Goal: Transaction & Acquisition: Purchase product/service

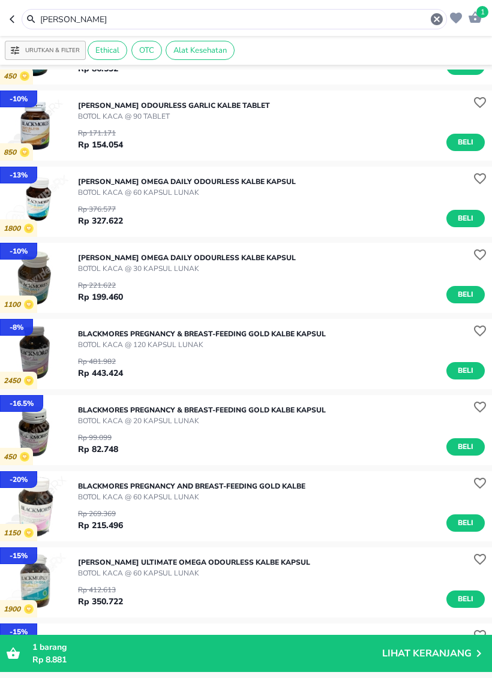
scroll to position [2029, 0]
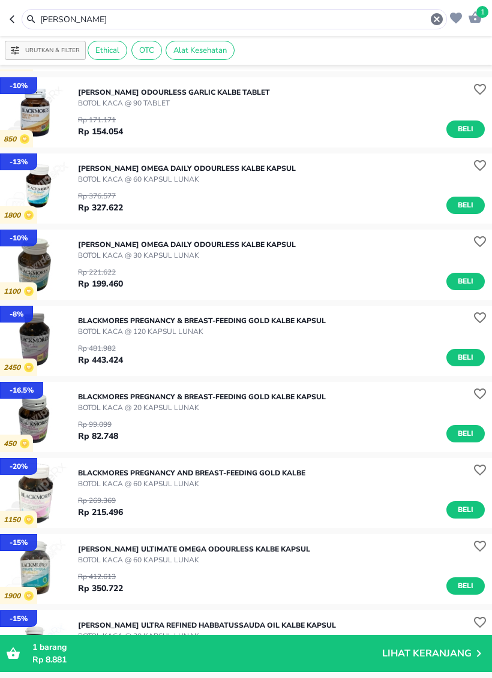
click at [10, 23] on icon "button" at bounding box center [15, 19] width 10 height 10
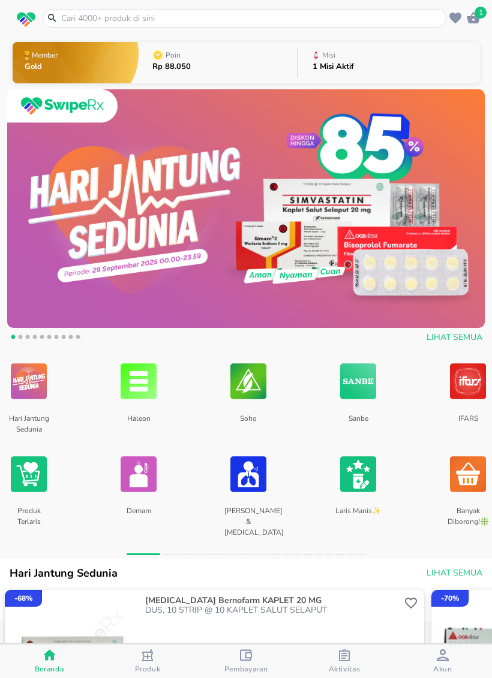
click at [338, 12] on input "text" at bounding box center [251, 18] width 383 height 13
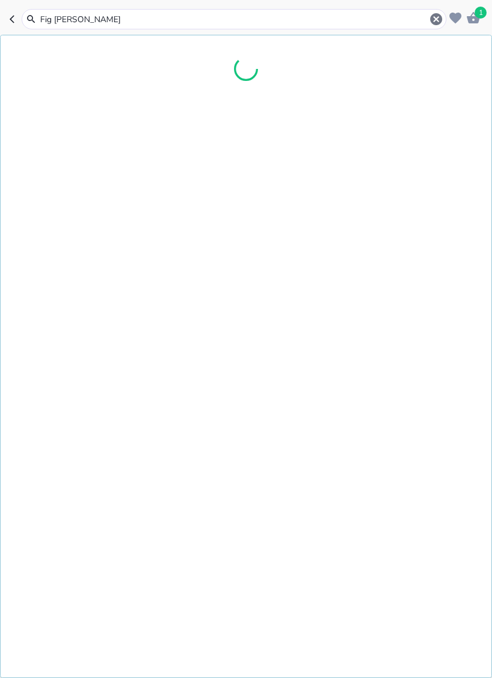
type input "Fig troches"
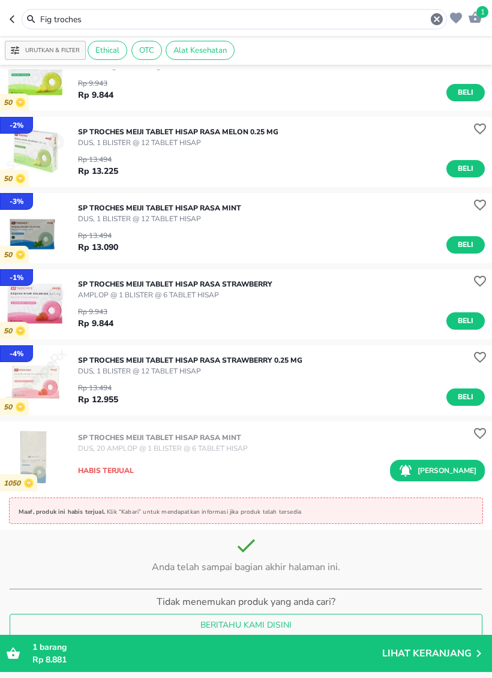
scroll to position [375, 0]
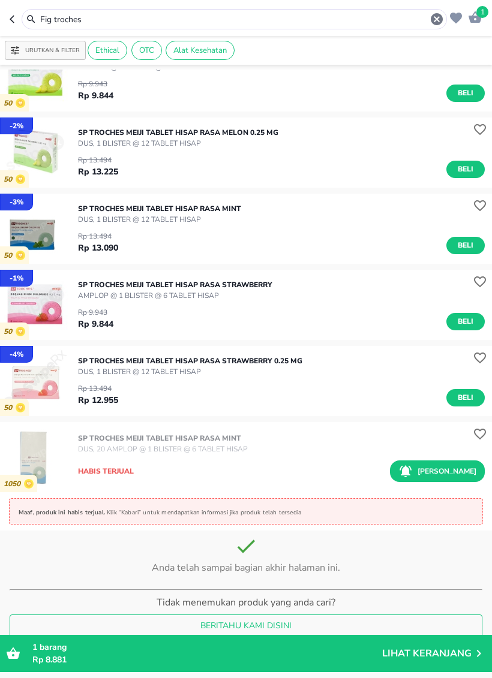
click at [16, 23] on icon "button" at bounding box center [15, 19] width 10 height 10
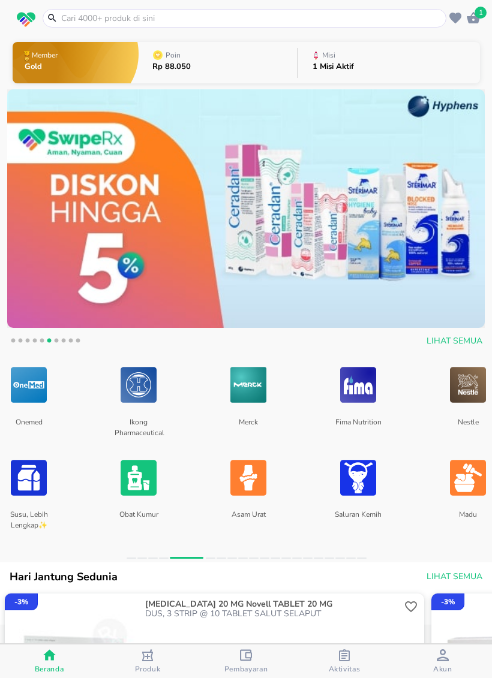
click at [463, 401] on img at bounding box center [468, 385] width 36 height 54
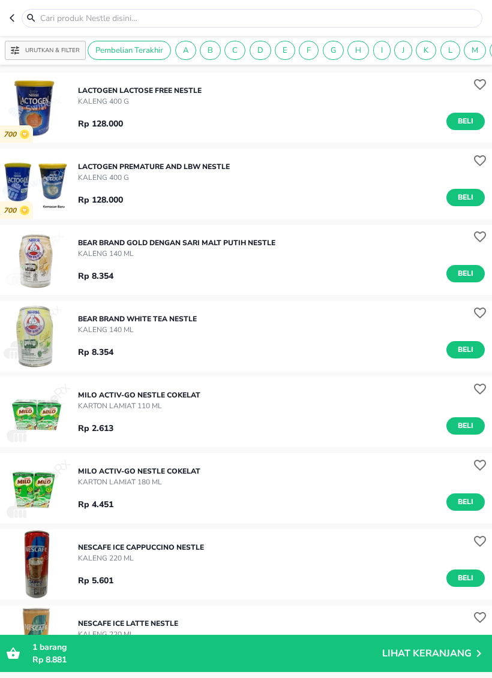
click at [13, 25] on button "button" at bounding box center [16, 18] width 12 height 19
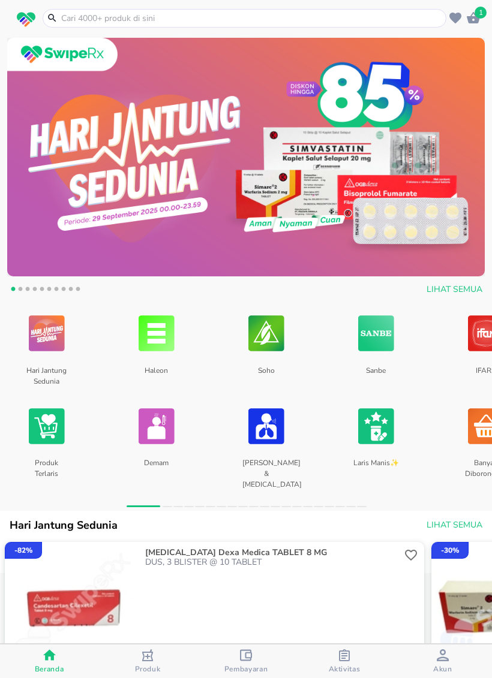
scroll to position [55, 0]
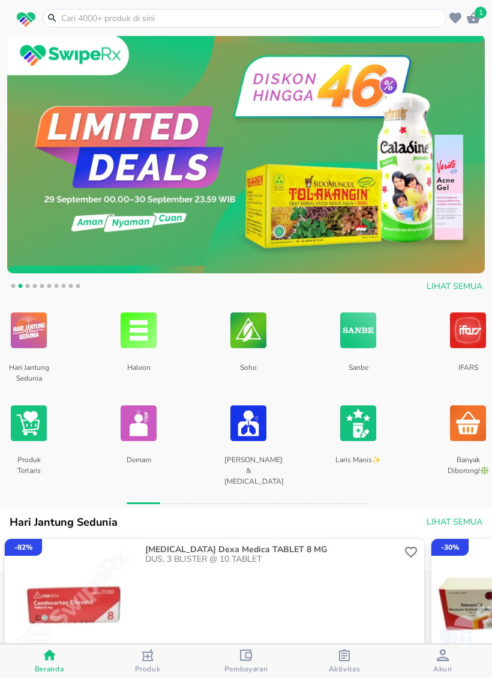
click at [257, 435] on img at bounding box center [248, 423] width 36 height 54
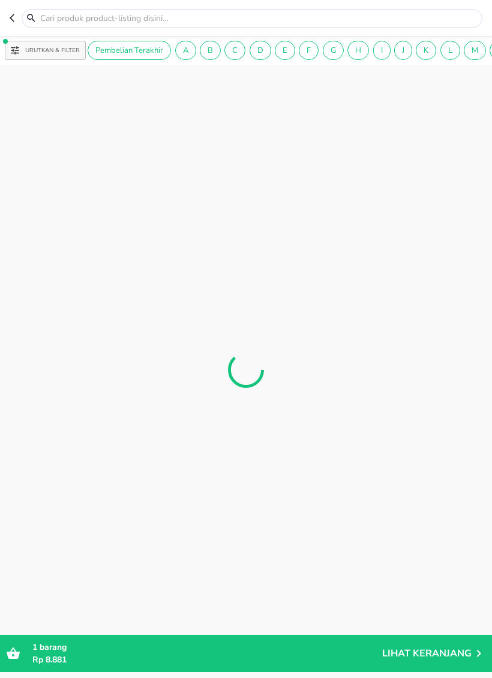
click at [13, 14] on icon "button" at bounding box center [15, 18] width 10 height 10
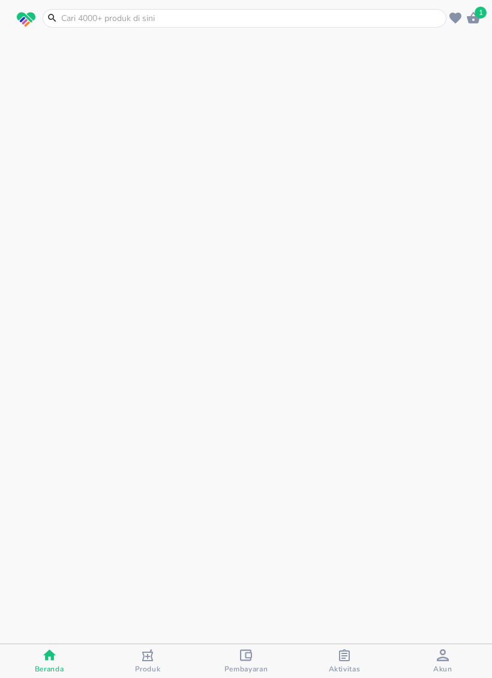
click at [349, 661] on div "button" at bounding box center [344, 656] width 12 height 15
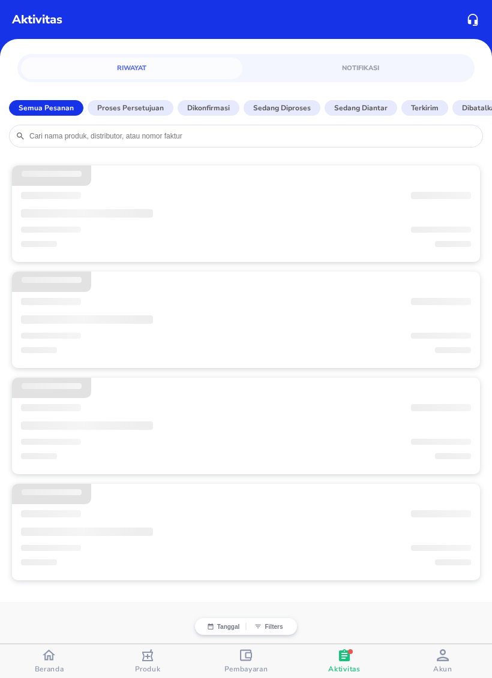
click at [43, 666] on span "Beranda" at bounding box center [49, 669] width 29 height 10
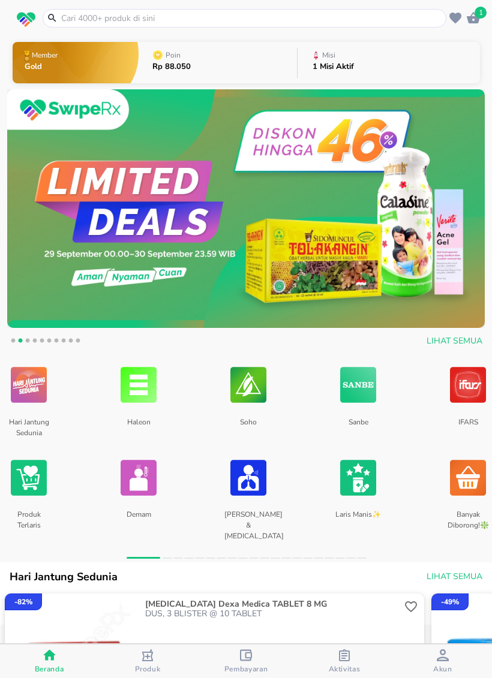
click at [39, 475] on img at bounding box center [29, 478] width 36 height 54
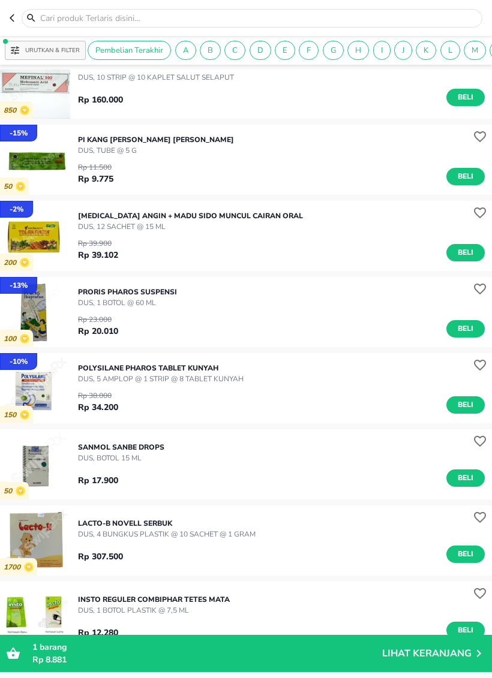
scroll to position [522, 0]
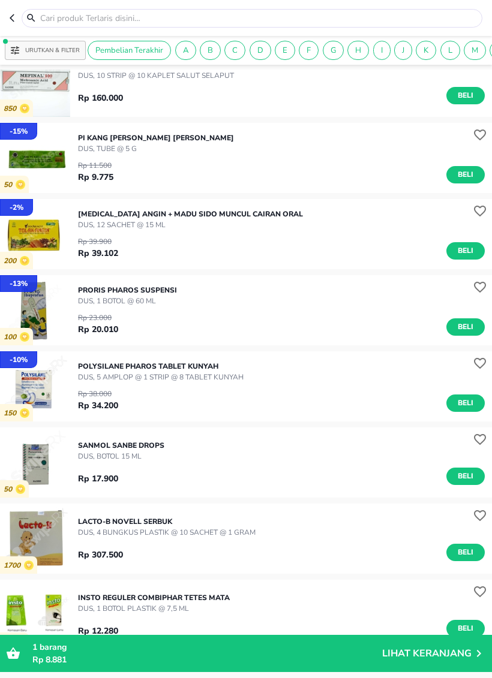
click at [7, 19] on header at bounding box center [246, 18] width 492 height 36
click at [7, 14] on header at bounding box center [246, 18] width 492 height 36
click at [16, 15] on icon "button" at bounding box center [15, 18] width 10 height 10
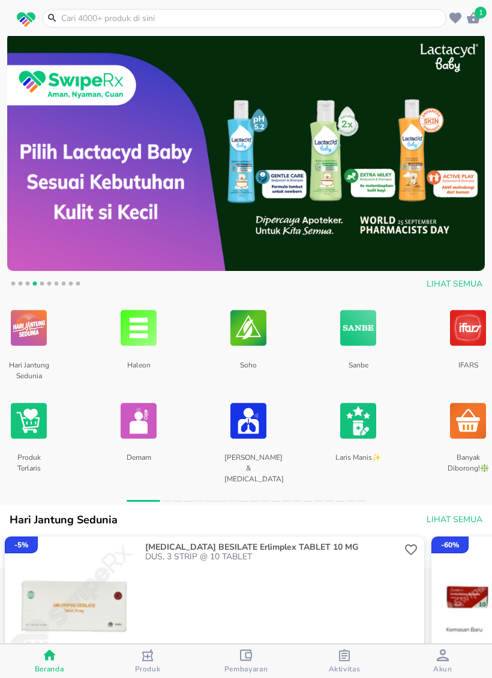
scroll to position [58, 0]
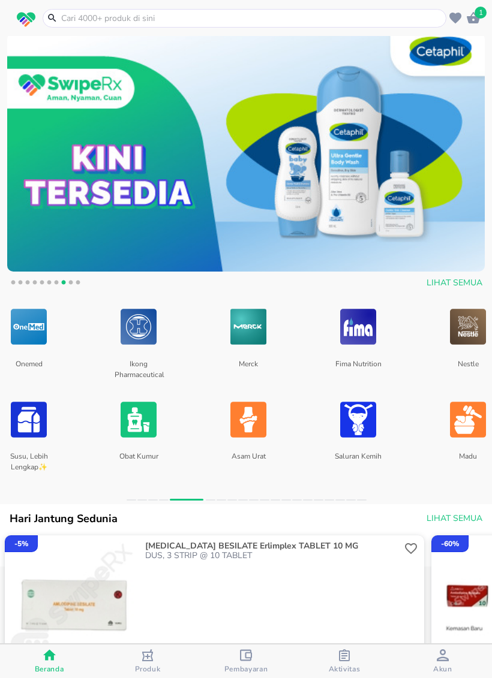
click at [459, 434] on img at bounding box center [468, 420] width 36 height 54
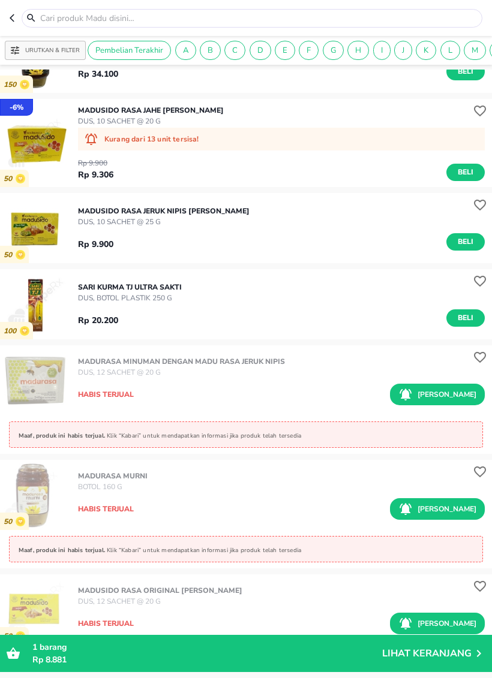
scroll to position [1896, 0]
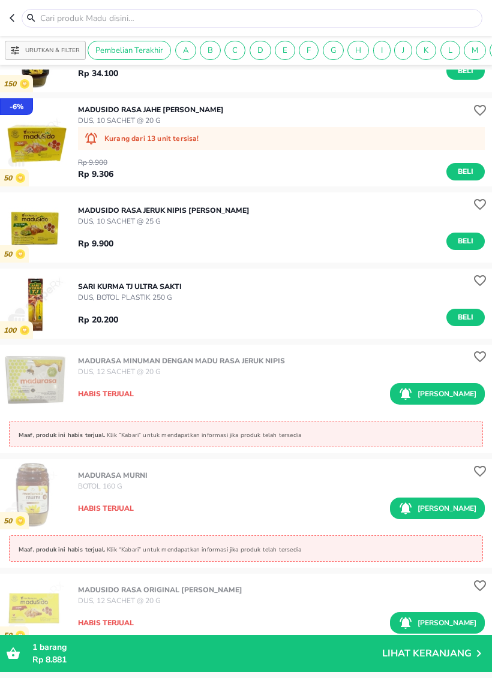
click at [6, 16] on header at bounding box center [246, 18] width 492 height 36
click at [10, 17] on icon "button" at bounding box center [15, 18] width 10 height 10
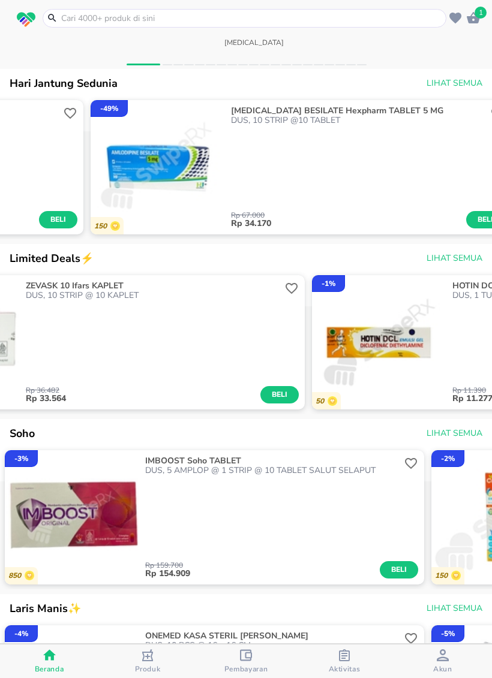
scroll to position [0, 139]
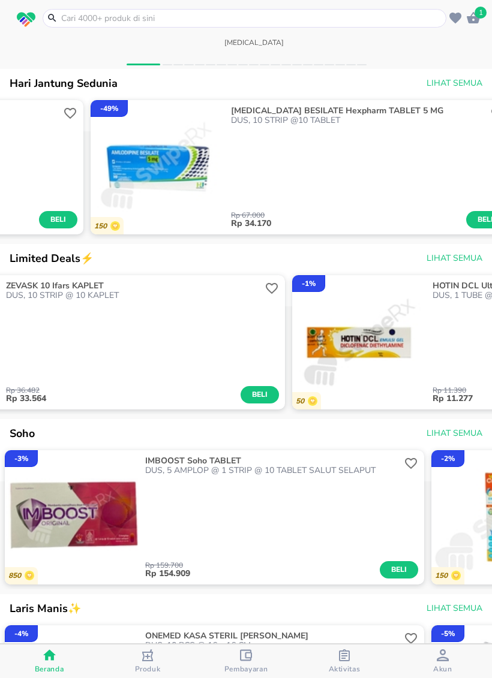
click at [238, 674] on button "Pembayaran" at bounding box center [246, 661] width 98 height 34
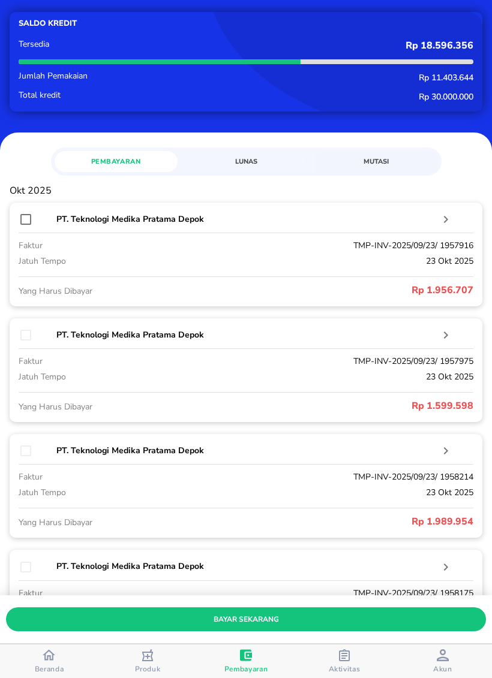
scroll to position [36, 0]
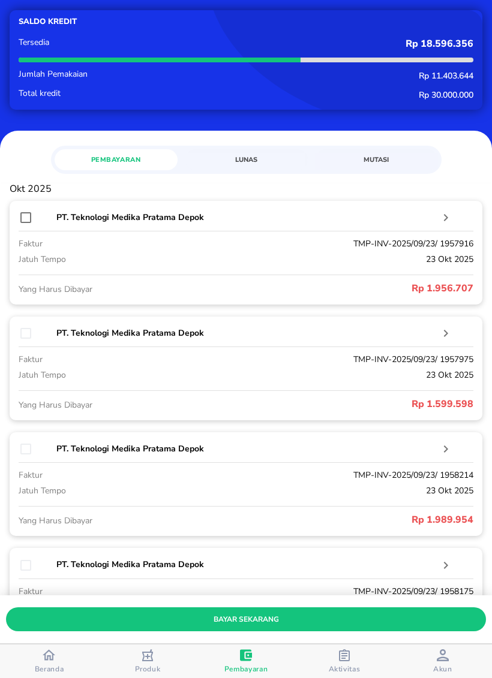
click at [152, 661] on div "button" at bounding box center [147, 656] width 12 height 15
